Goal: Transaction & Acquisition: Obtain resource

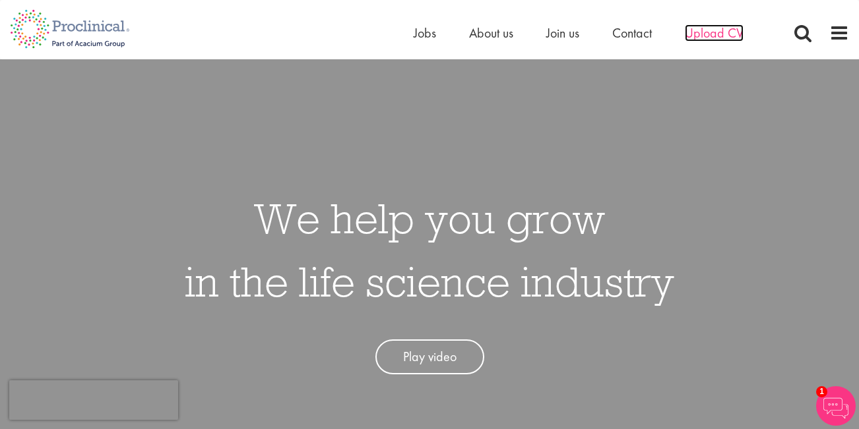
click at [712, 34] on span "Upload CV" at bounding box center [714, 32] width 59 height 17
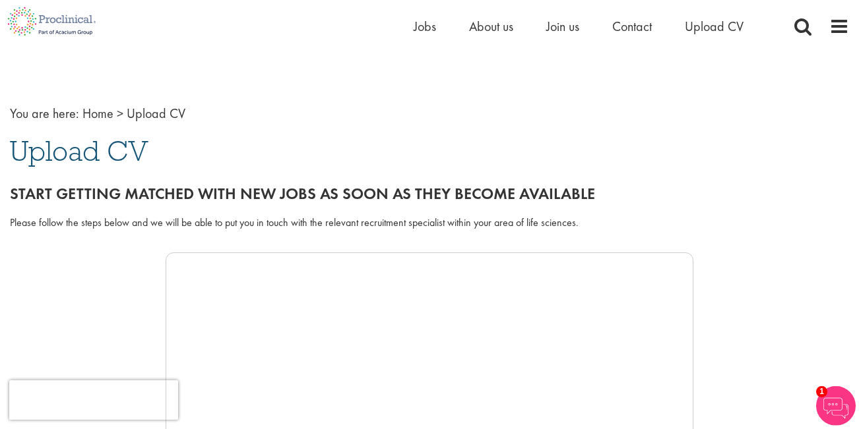
scroll to position [19, 0]
click at [131, 149] on span "Upload CV" at bounding box center [79, 150] width 139 height 36
click at [112, 149] on span "Upload CV" at bounding box center [79, 150] width 139 height 36
click at [102, 148] on span "Upload CV" at bounding box center [79, 150] width 139 height 36
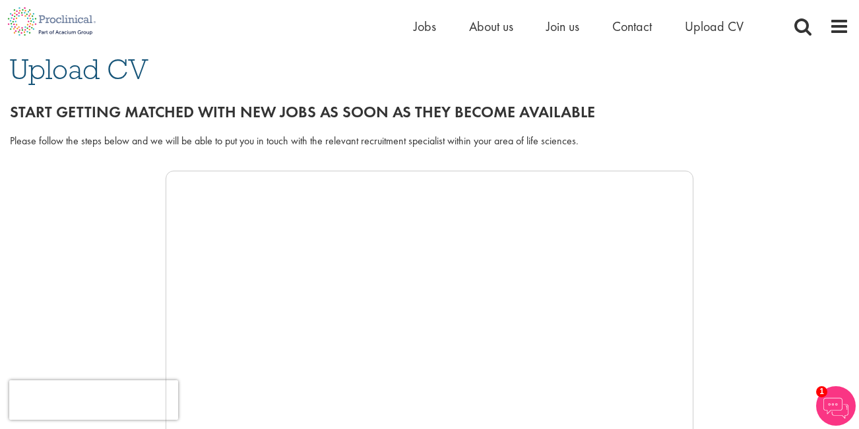
scroll to position [111, 0]
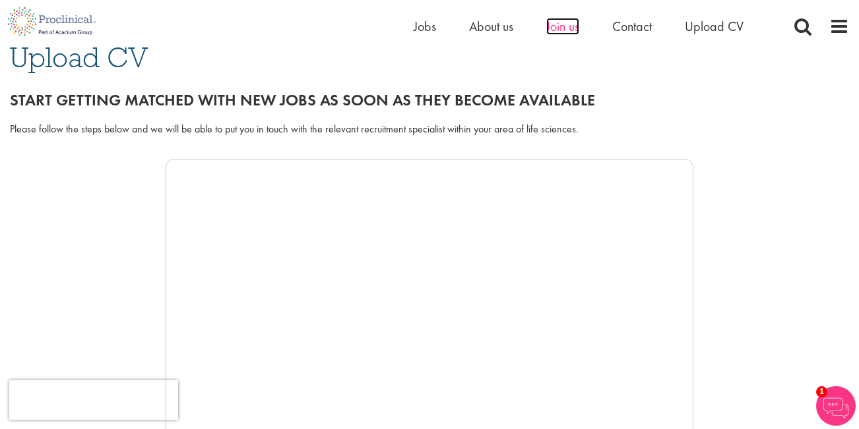
click at [562, 29] on span "Join us" at bounding box center [562, 26] width 33 height 17
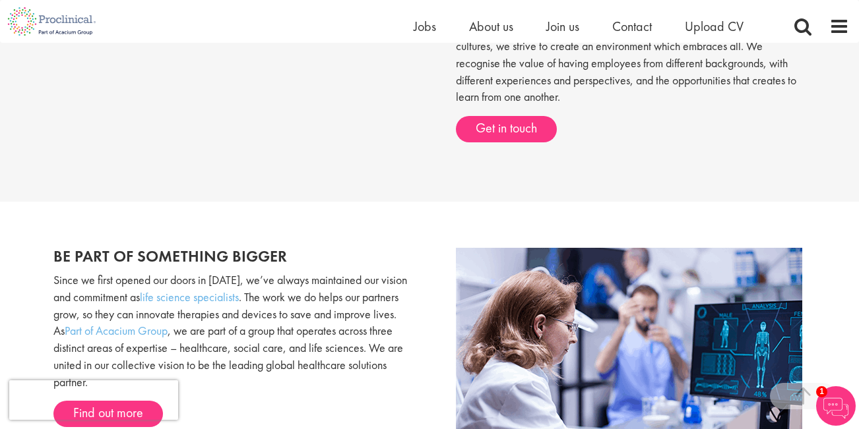
scroll to position [596, 0]
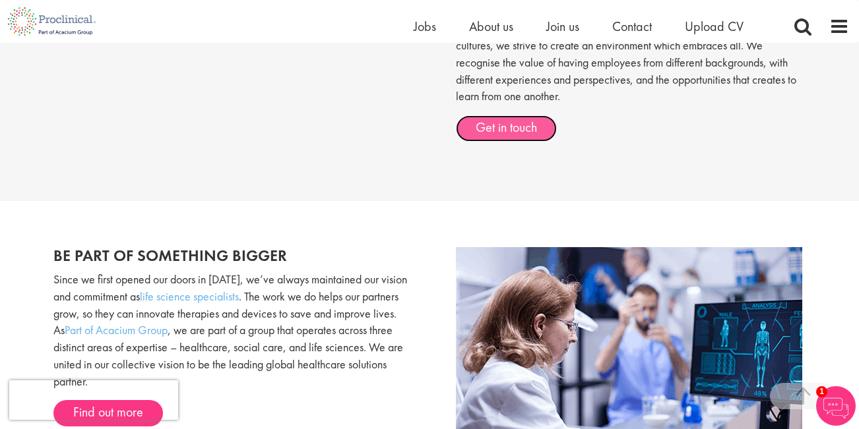
click at [514, 129] on link "Get in touch" at bounding box center [506, 128] width 101 height 26
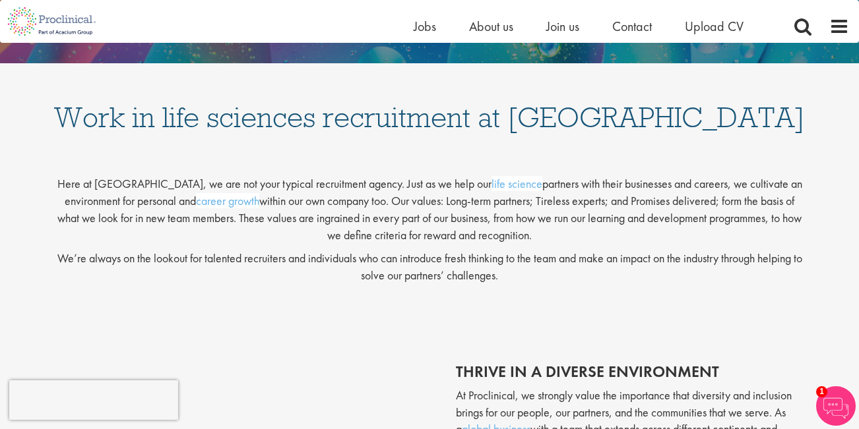
scroll to position [197, 0]
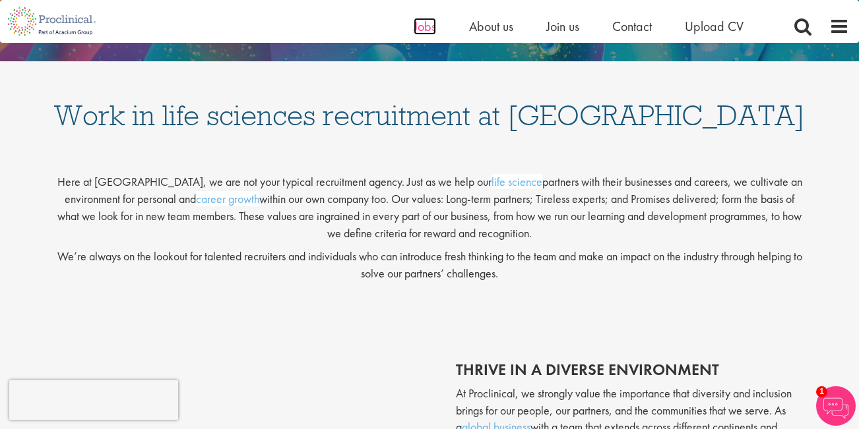
click at [426, 28] on span "Jobs" at bounding box center [425, 26] width 22 height 17
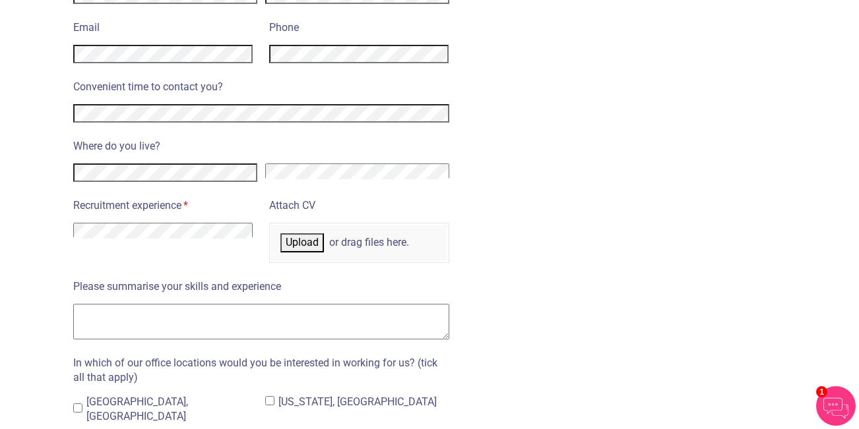
scroll to position [663, 0]
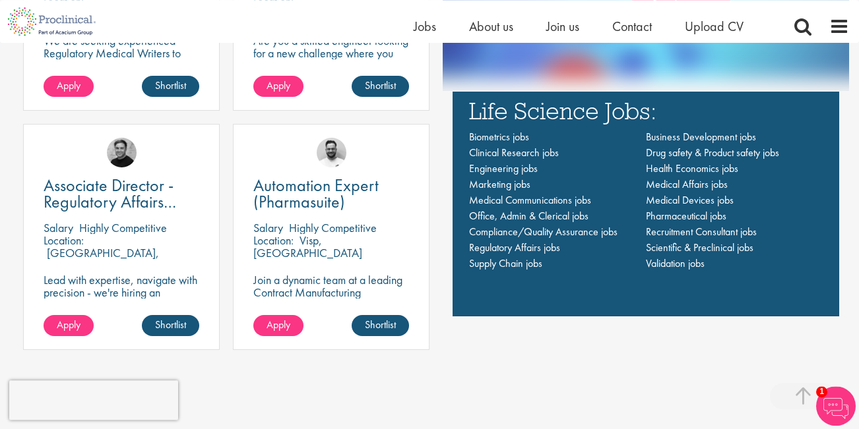
scroll to position [940, 0]
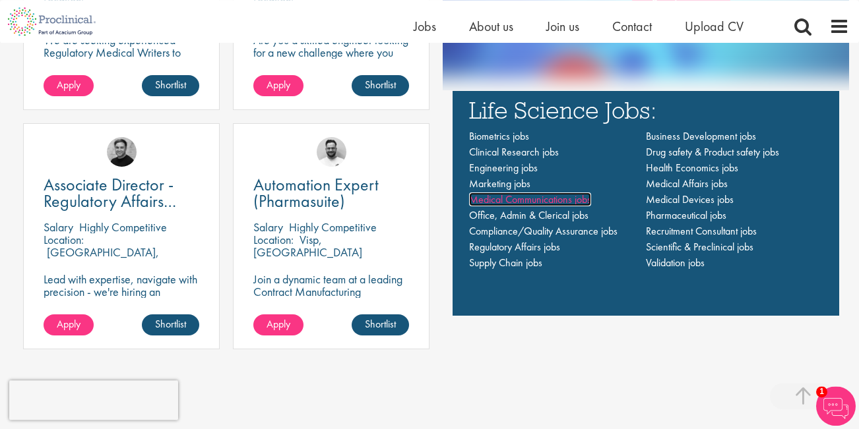
click at [543, 201] on span "Medical Communications jobs" at bounding box center [530, 200] width 122 height 14
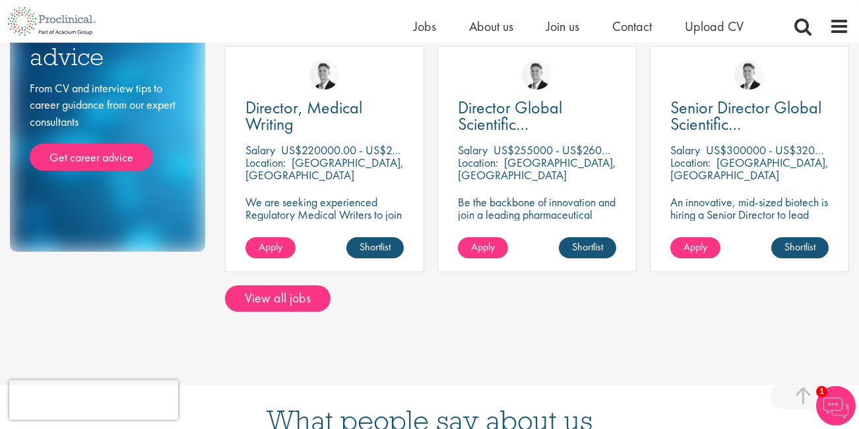
scroll to position [261, 0]
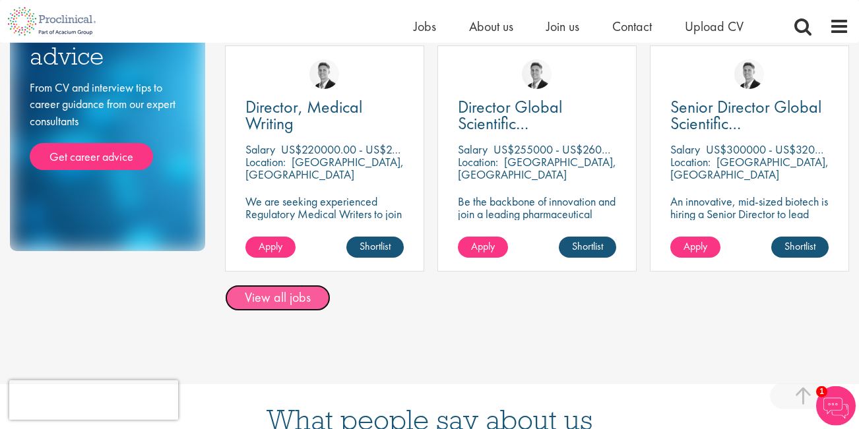
click at [295, 301] on link "View all jobs" at bounding box center [278, 298] width 106 height 26
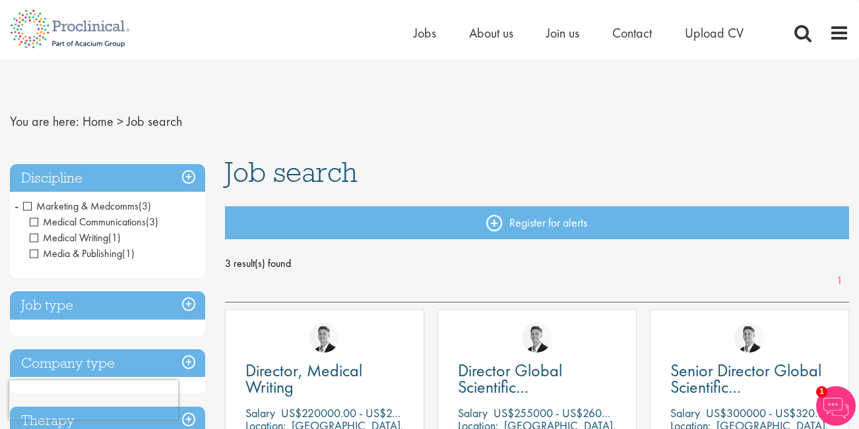
click at [76, 255] on span "Media & Publishing" at bounding box center [76, 254] width 92 height 14
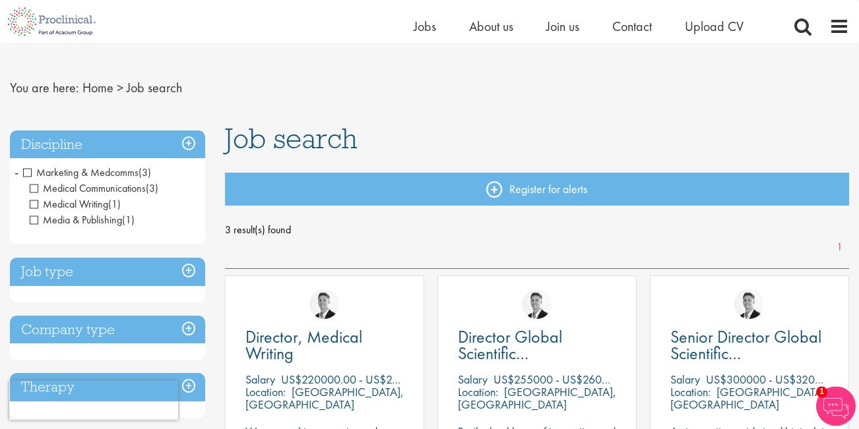
scroll to position [14, 0]
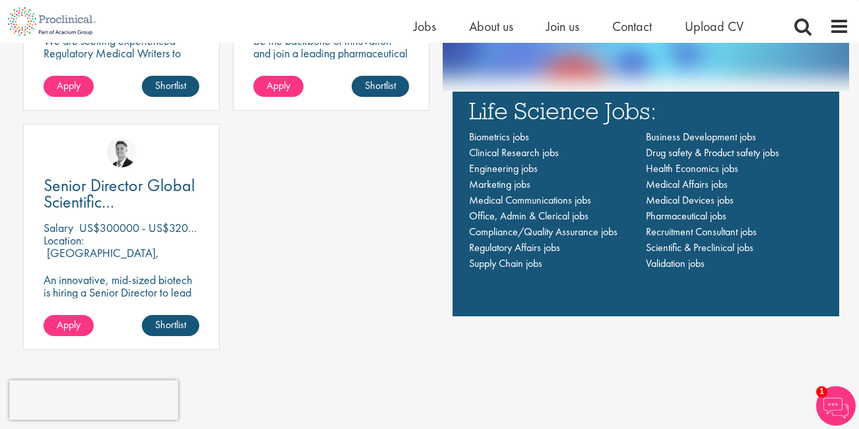
scroll to position [940, 0]
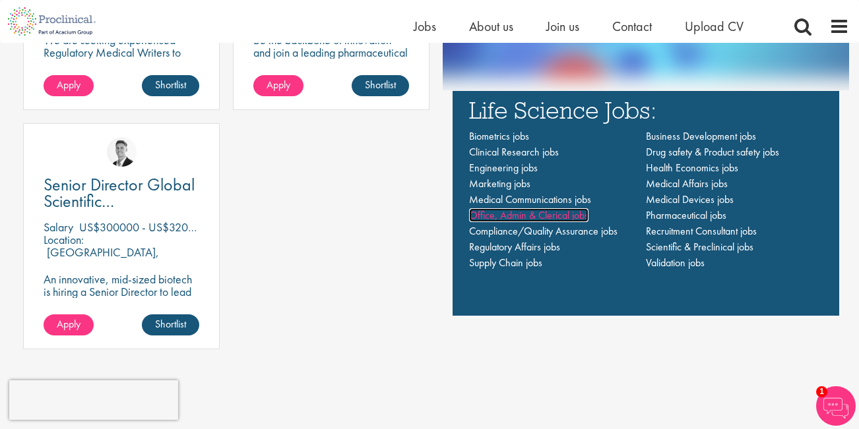
click at [515, 221] on span "Office, Admin & Clerical jobs" at bounding box center [528, 215] width 119 height 14
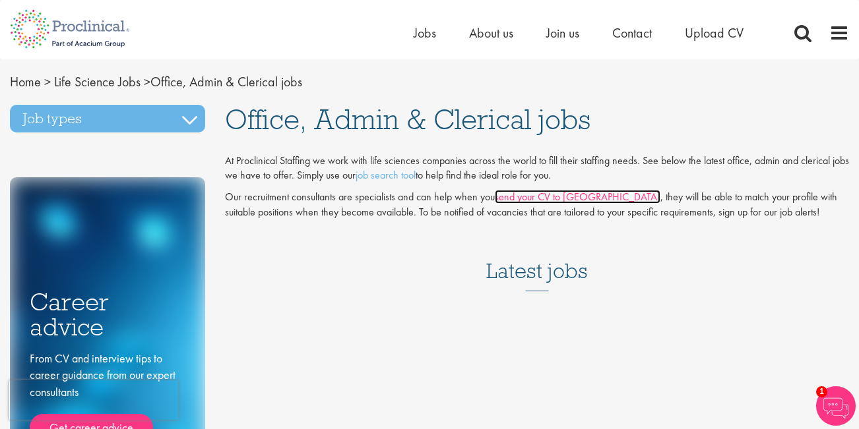
click at [546, 201] on link "send your CV to us" at bounding box center [578, 197] width 166 height 14
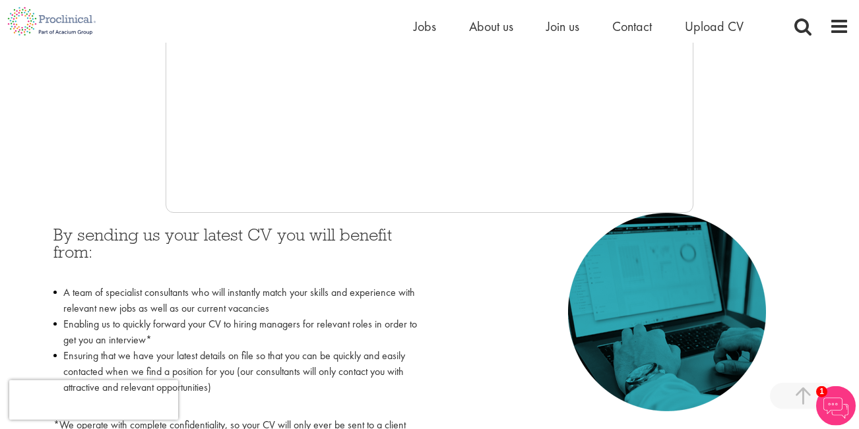
scroll to position [455, 0]
